Goal: Contribute content: Contribute content

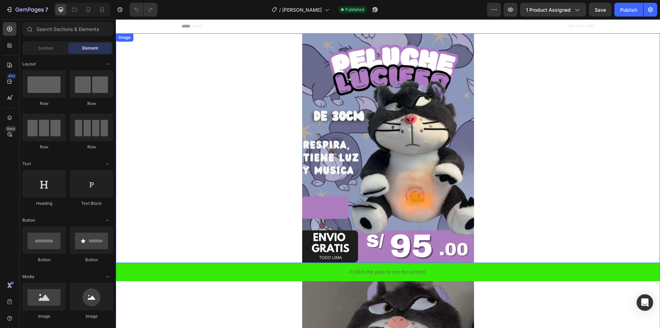
click at [357, 122] on img at bounding box center [388, 147] width 172 height 229
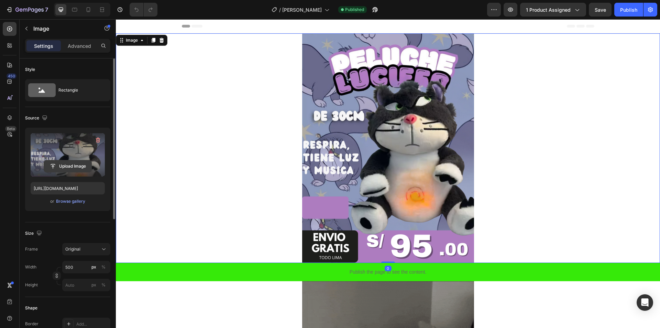
click at [66, 166] on input "file" at bounding box center [67, 166] width 47 height 12
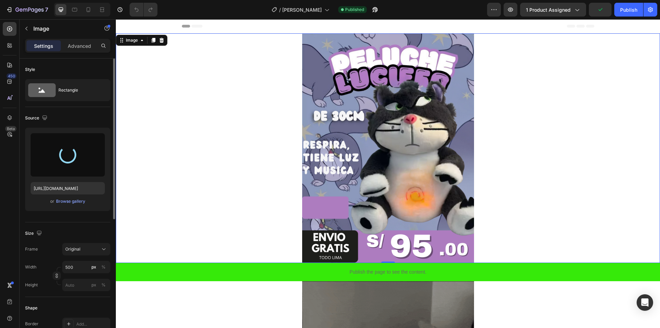
type input "https://cdn.shopify.com/s/files/1/0716/9261/5848/files/gempages_578678953460367…"
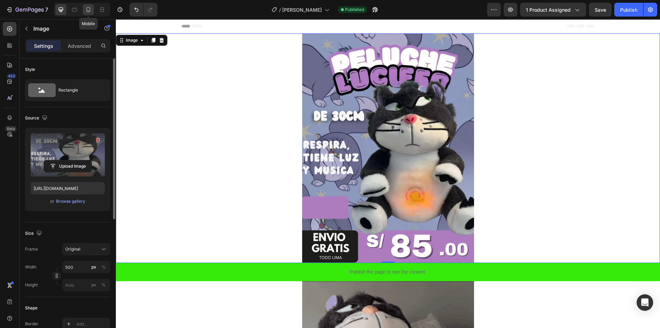
click at [92, 14] on div at bounding box center [88, 9] width 11 height 11
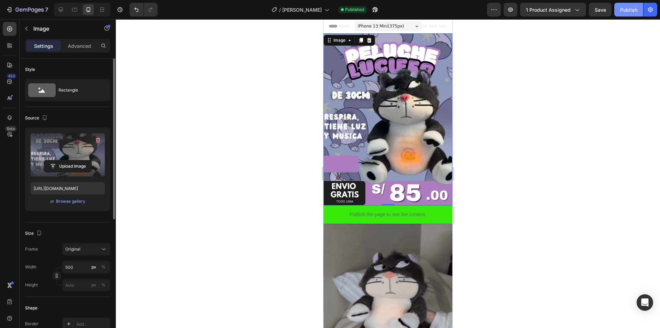
click at [639, 11] on button "Publish" at bounding box center [628, 10] width 29 height 14
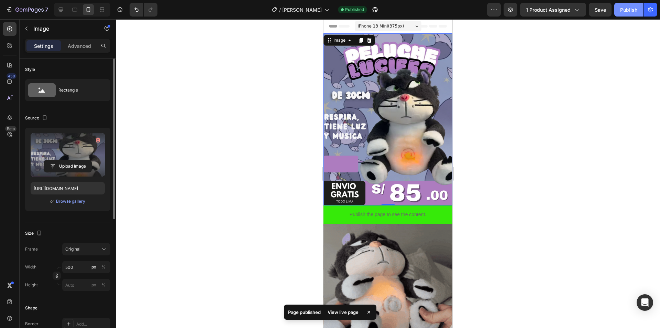
click at [617, 8] on button "Publish" at bounding box center [628, 10] width 29 height 14
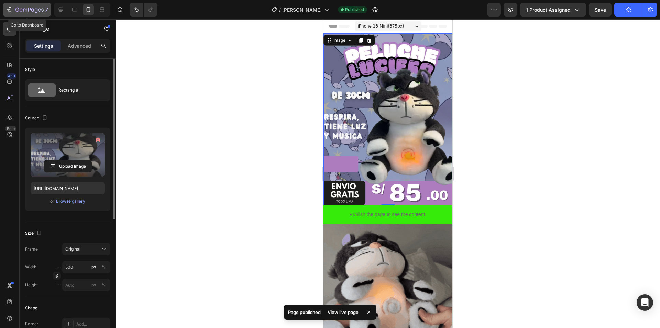
click at [15, 14] on button "7" at bounding box center [27, 10] width 48 height 14
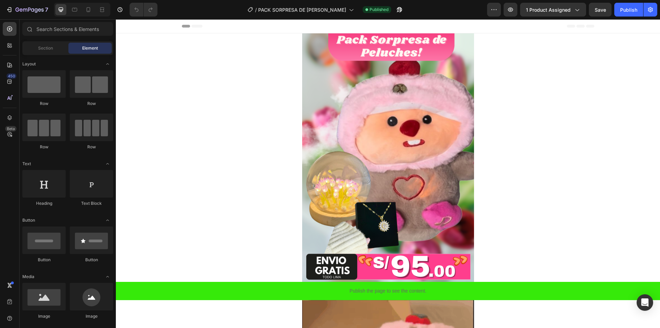
click at [291, 119] on div at bounding box center [388, 157] width 544 height 248
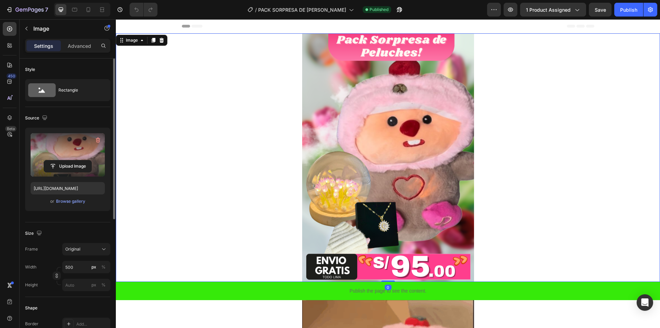
click at [59, 175] on label at bounding box center [68, 154] width 74 height 43
click at [59, 172] on input "file" at bounding box center [67, 166] width 47 height 12
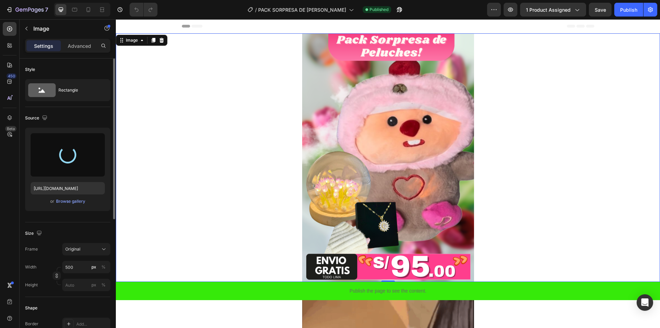
type input "[URL][DOMAIN_NAME]"
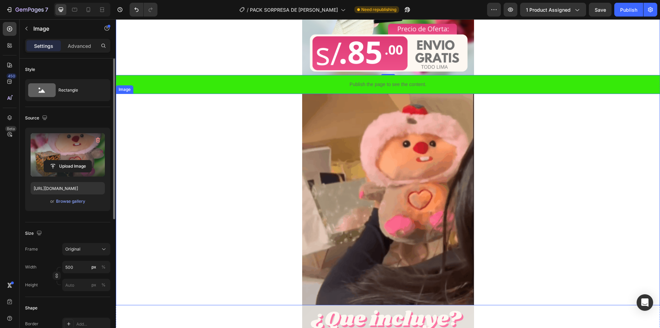
scroll to position [103, 0]
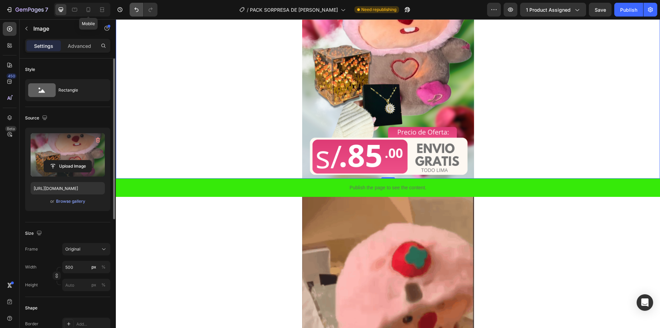
drag, startPoint x: 86, startPoint y: 8, endPoint x: 142, endPoint y: 11, distance: 56.5
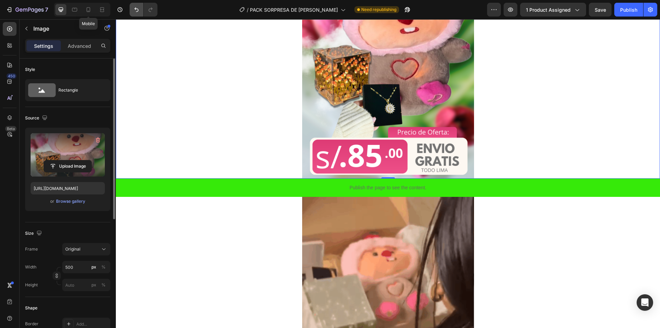
click at [86, 8] on icon at bounding box center [88, 9] width 7 height 7
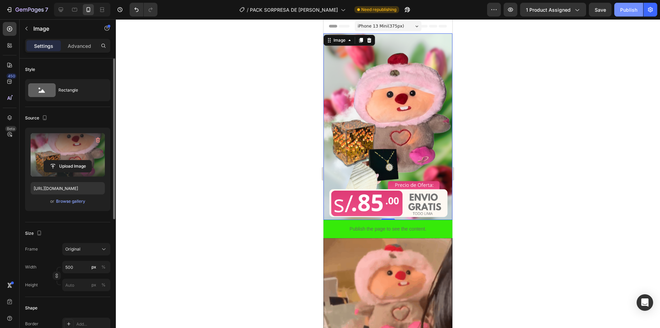
click at [624, 10] on div "Publish" at bounding box center [628, 9] width 17 height 7
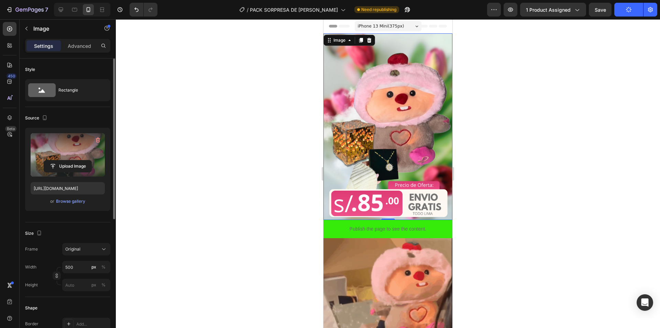
click at [174, 79] on div at bounding box center [388, 173] width 544 height 308
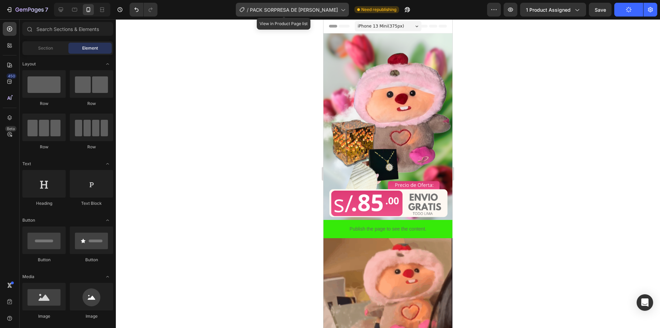
click at [314, 10] on span "PACK SORPRESA DE [PERSON_NAME]" at bounding box center [294, 9] width 88 height 7
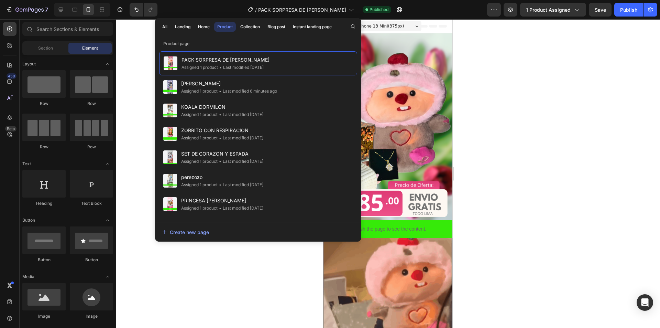
click at [142, 61] on div at bounding box center [388, 173] width 544 height 308
